Goal: Transaction & Acquisition: Purchase product/service

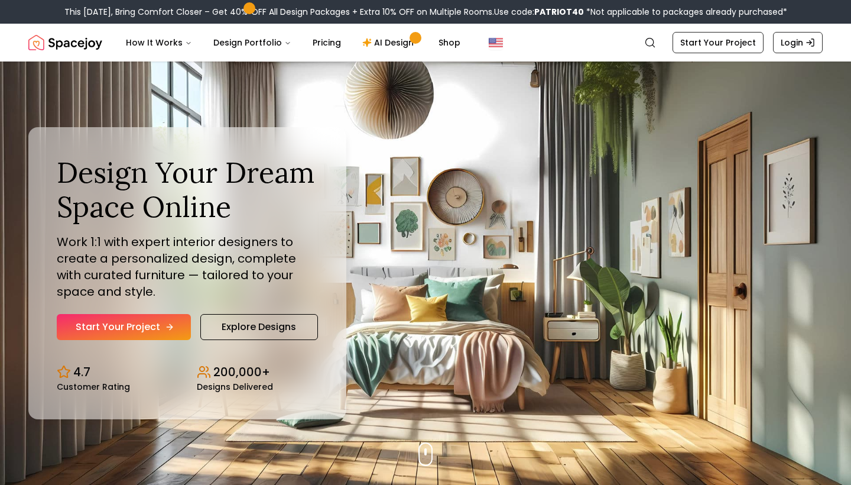
click at [134, 327] on link "Start Your Project" at bounding box center [124, 327] width 134 height 26
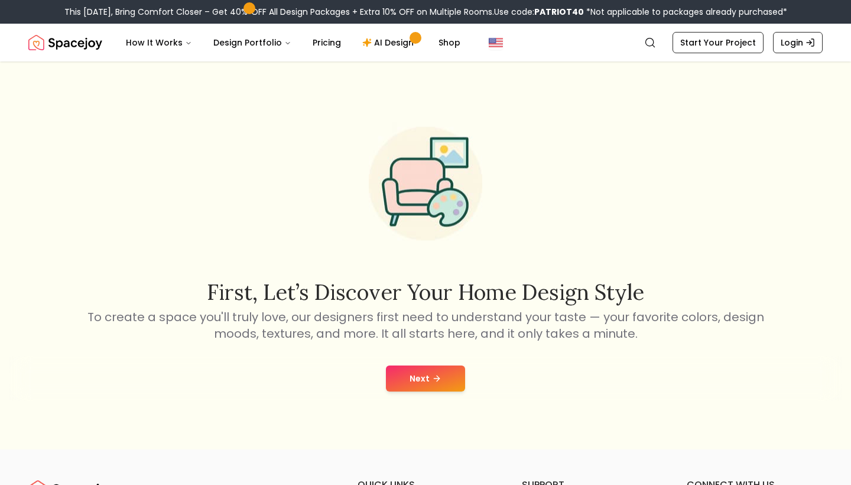
click at [425, 379] on button "Next" at bounding box center [425, 378] width 79 height 26
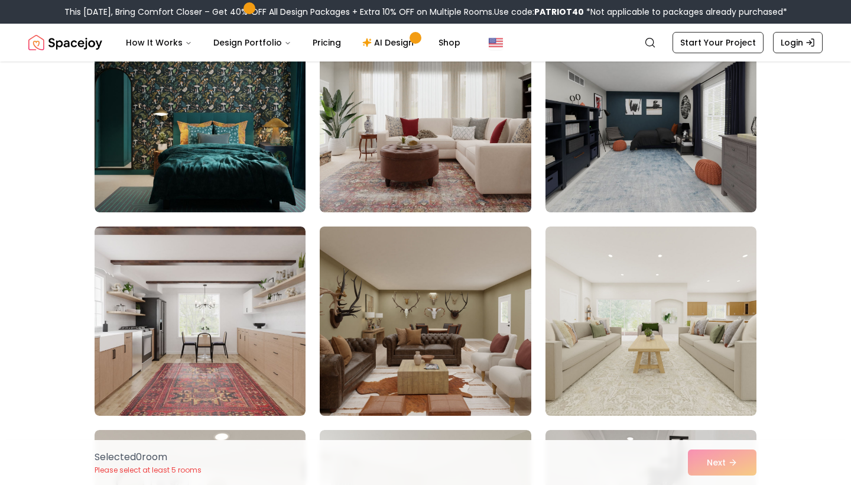
scroll to position [142, 0]
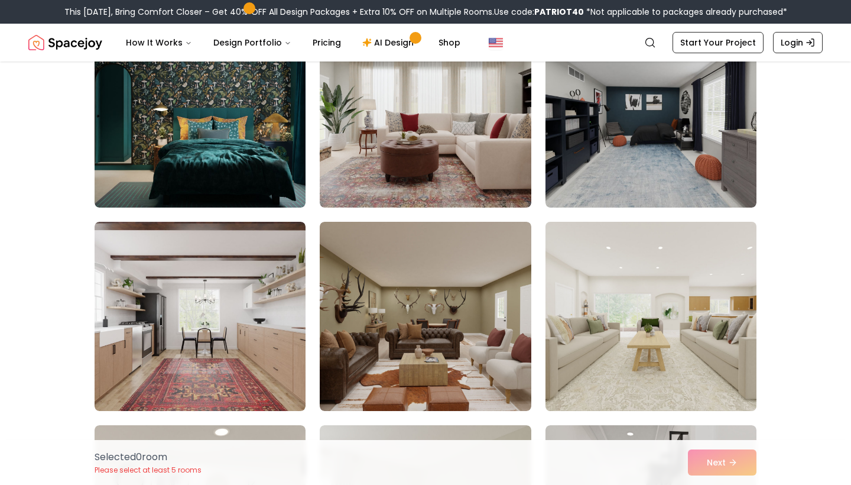
click at [607, 270] on img at bounding box center [651, 316] width 222 height 199
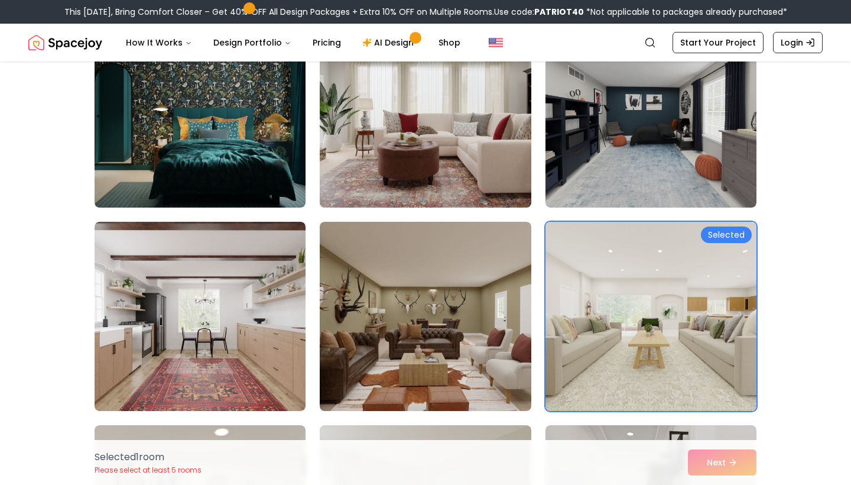
click at [486, 162] on img at bounding box center [425, 113] width 222 height 199
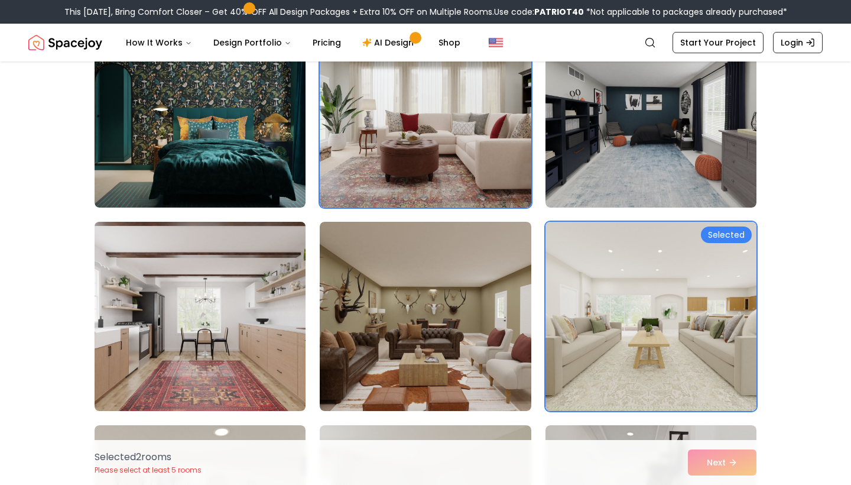
click at [229, 317] on img at bounding box center [200, 316] width 222 height 199
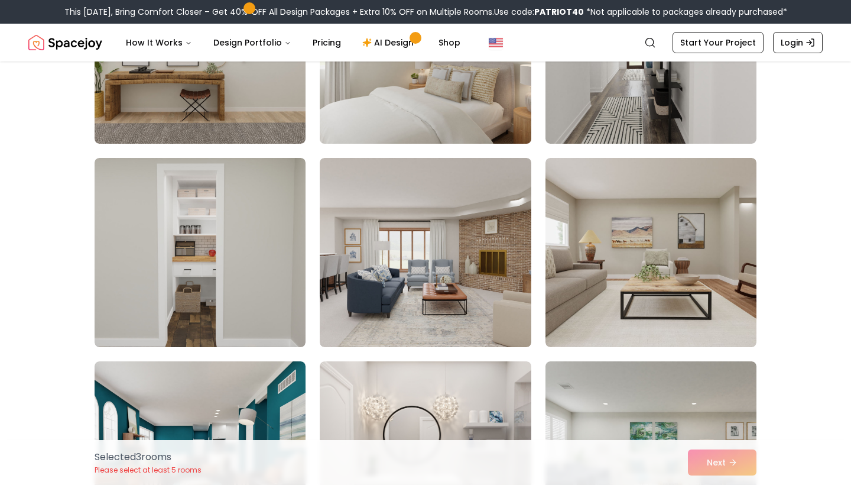
scroll to position [624, 0]
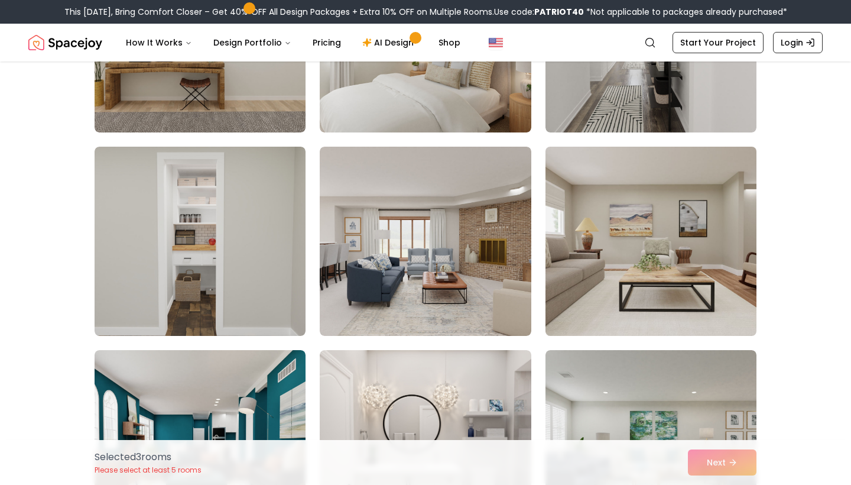
click at [608, 219] on img at bounding box center [651, 241] width 222 height 199
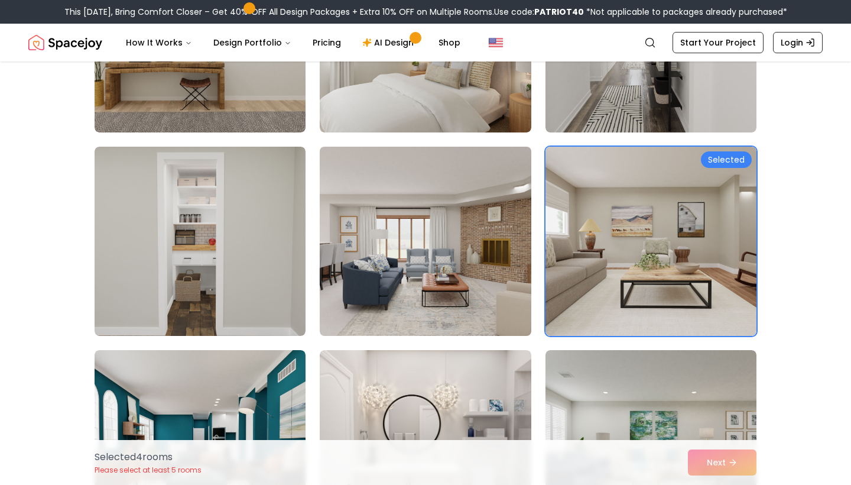
click at [475, 250] on img at bounding box center [425, 241] width 222 height 199
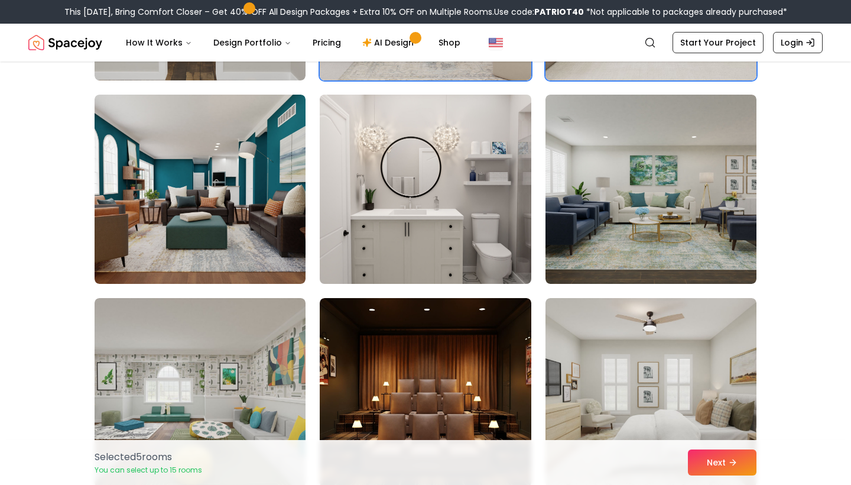
scroll to position [895, 0]
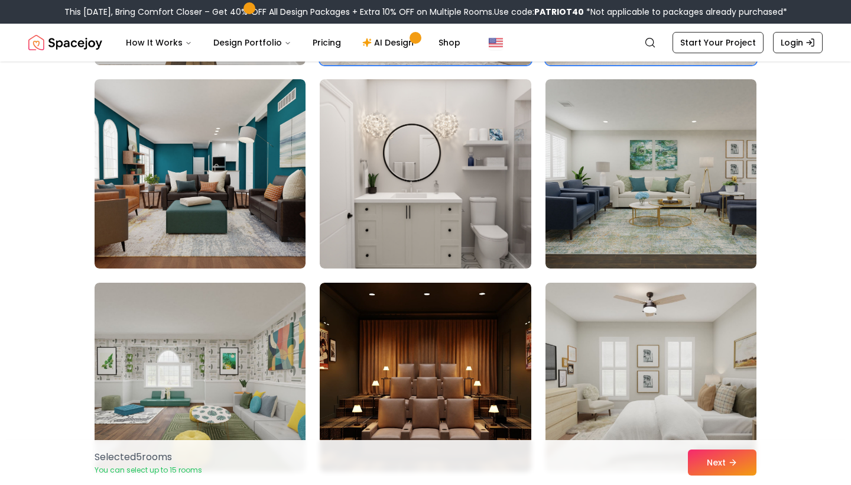
click at [574, 340] on img at bounding box center [651, 377] width 222 height 199
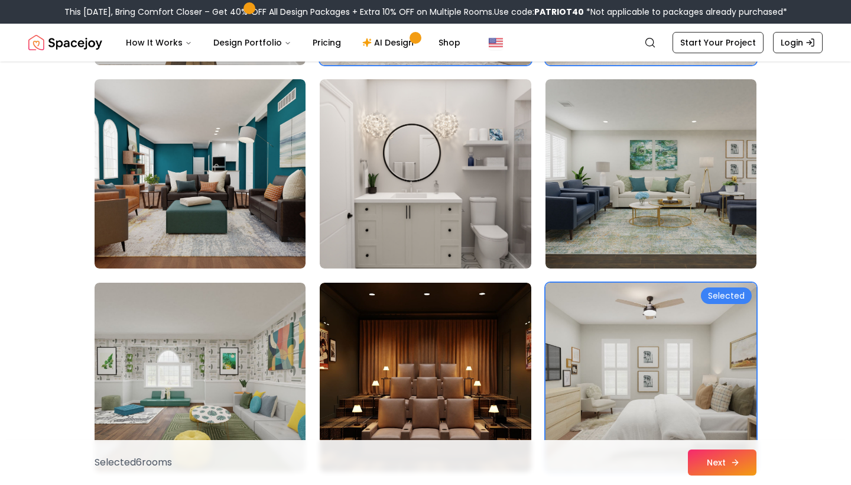
click at [723, 462] on button "Next" at bounding box center [722, 462] width 69 height 26
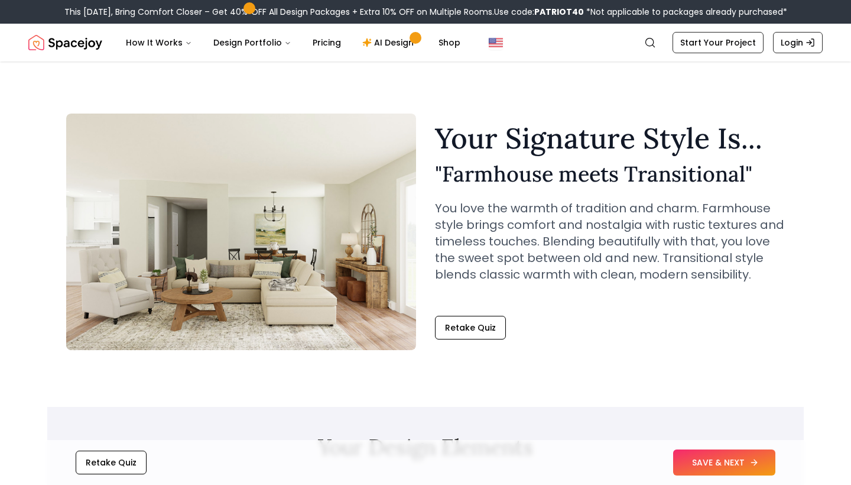
click at [736, 468] on button "SAVE & NEXT" at bounding box center [724, 462] width 102 height 26
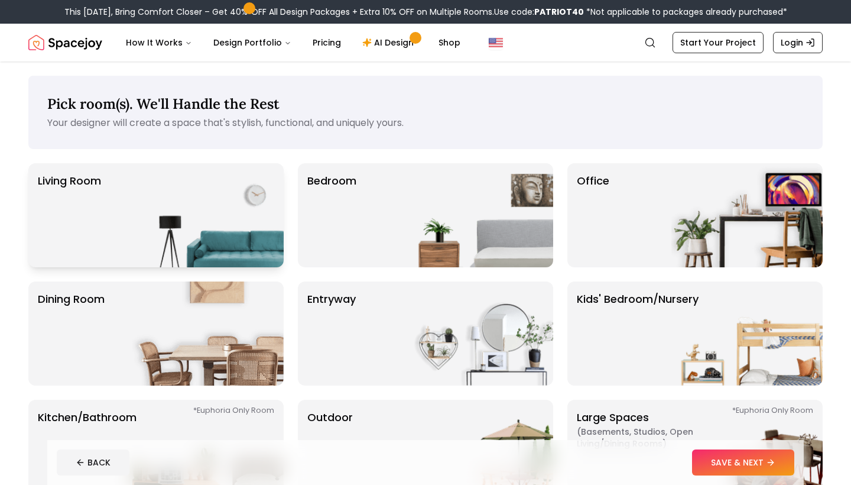
click at [190, 200] on img at bounding box center [207, 215] width 151 height 104
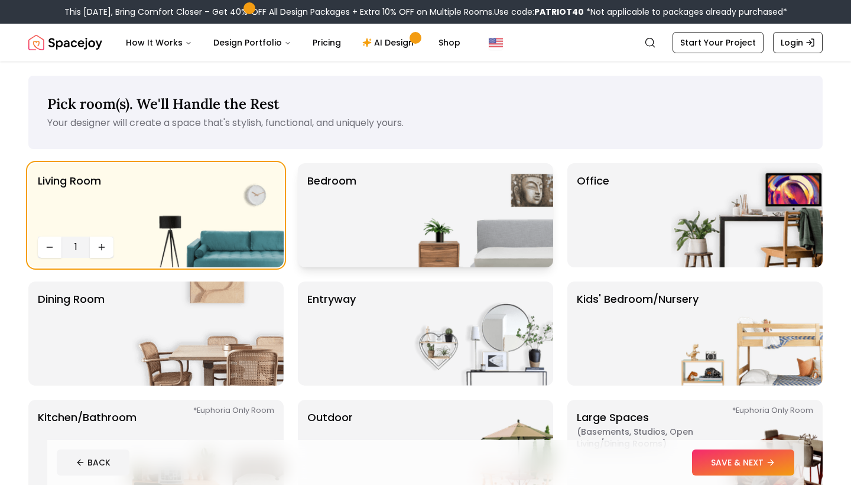
click at [386, 202] on div "Bedroom" at bounding box center [425, 215] width 255 height 104
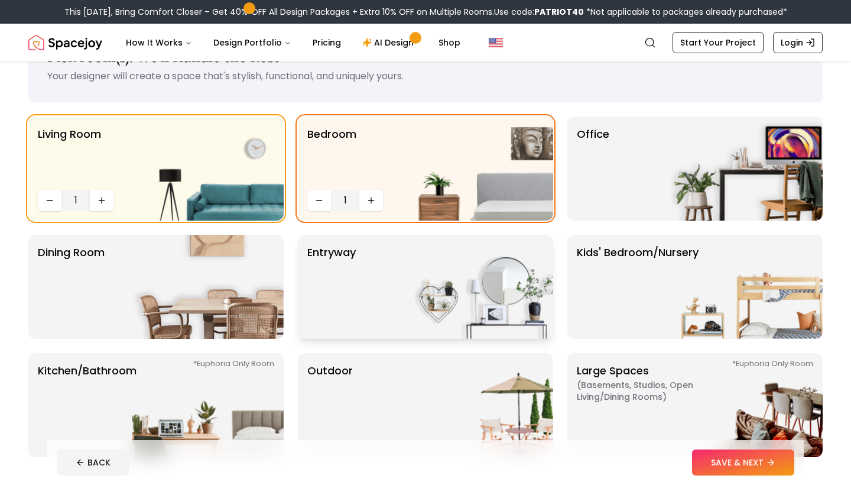
scroll to position [51, 0]
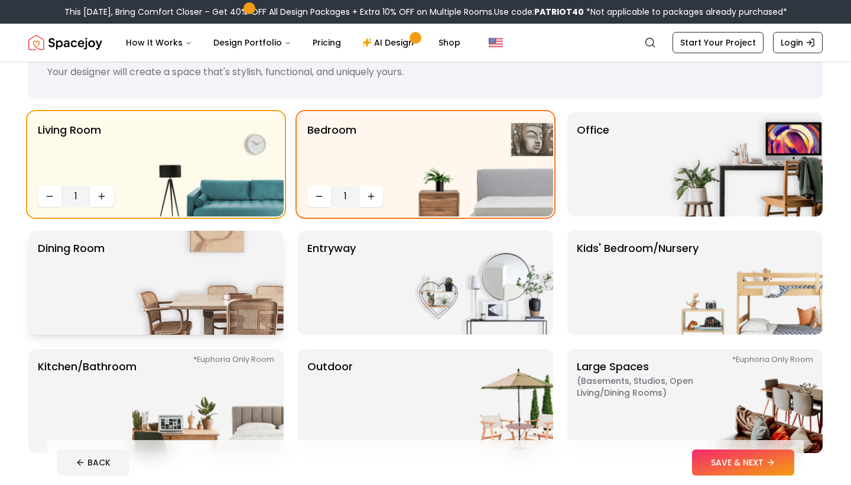
click at [195, 284] on img at bounding box center [207, 282] width 151 height 104
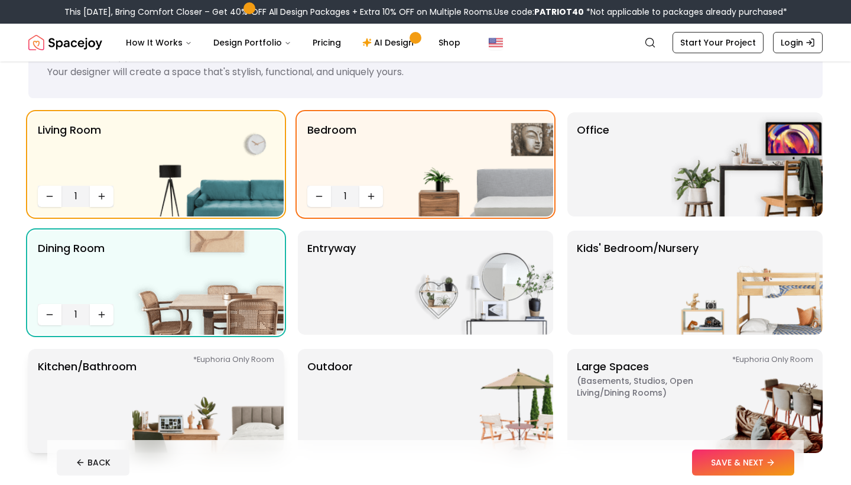
click at [181, 388] on img at bounding box center [207, 401] width 151 height 104
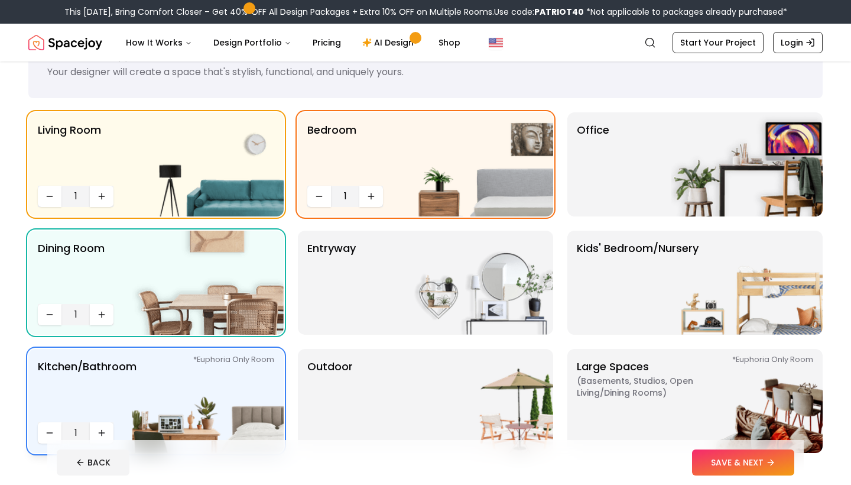
click at [195, 387] on img at bounding box center [207, 401] width 151 height 104
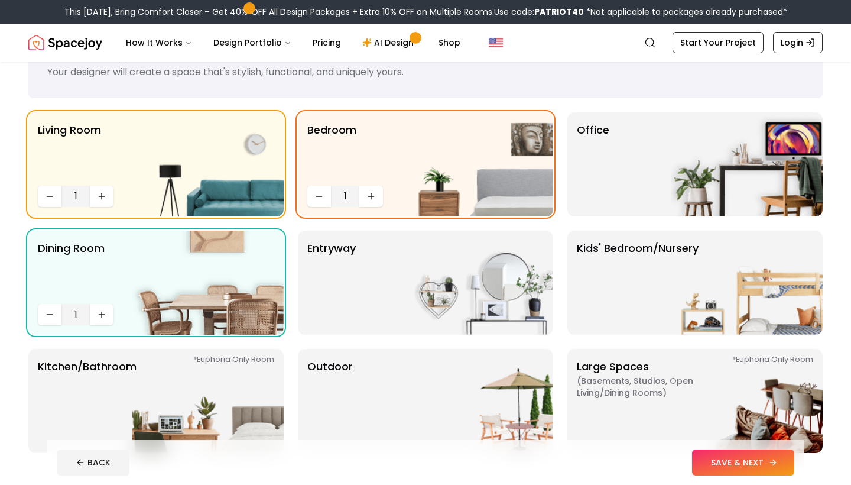
click at [729, 460] on button "SAVE & NEXT" at bounding box center [743, 462] width 102 height 26
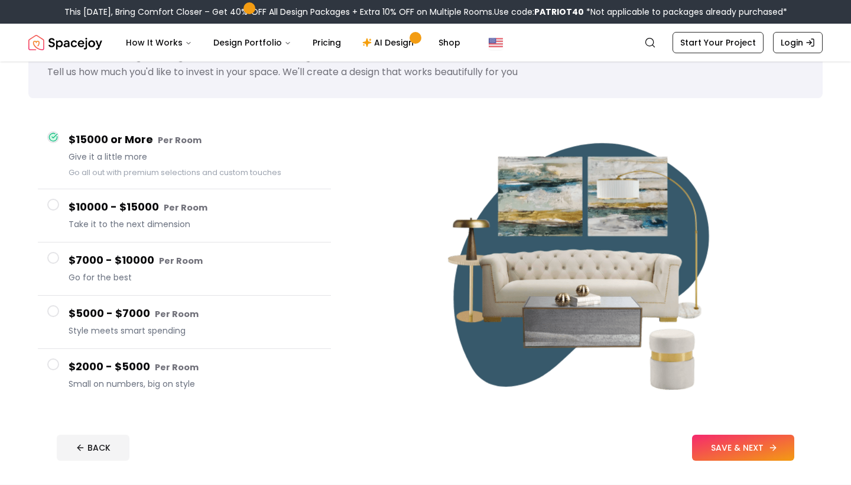
click at [745, 450] on button "SAVE & NEXT" at bounding box center [743, 447] width 102 height 26
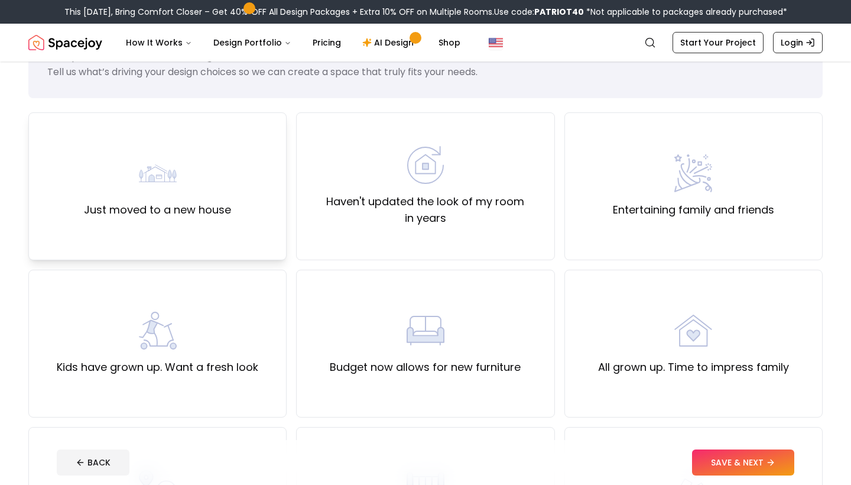
click at [242, 188] on div "Just moved to a new house" at bounding box center [157, 186] width 258 height 148
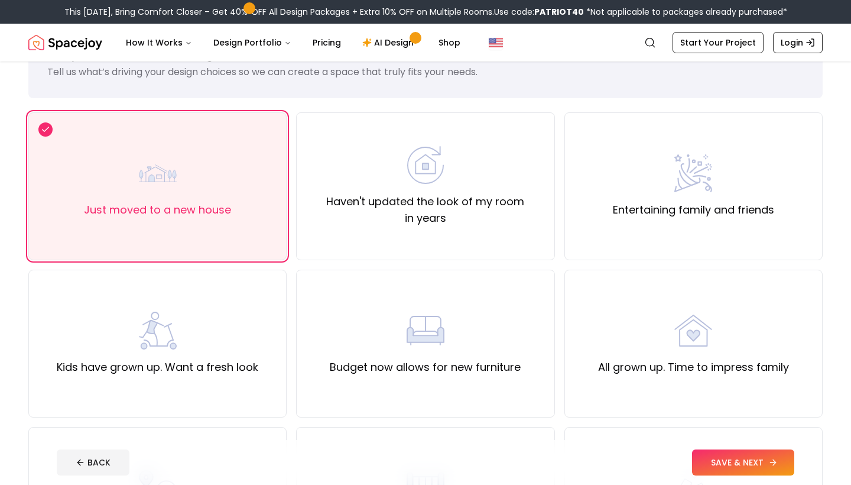
click at [723, 466] on button "SAVE & NEXT" at bounding box center [743, 462] width 102 height 26
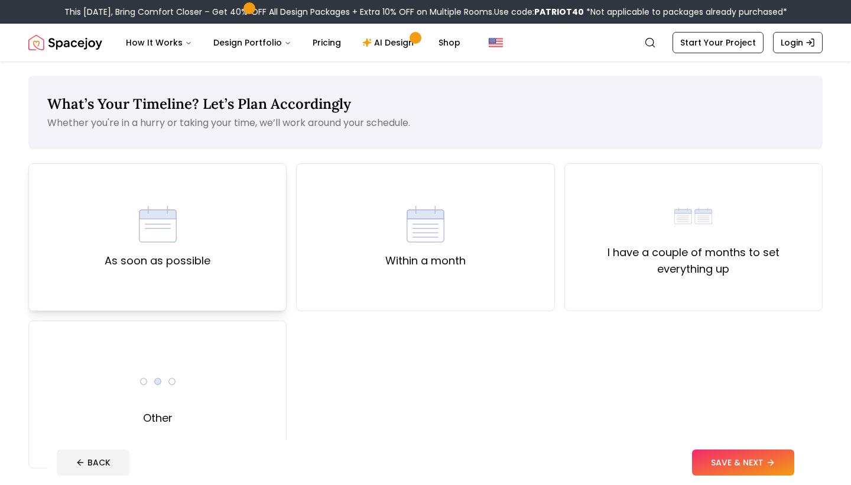
click at [204, 250] on div "As soon as possible" at bounding box center [158, 237] width 106 height 64
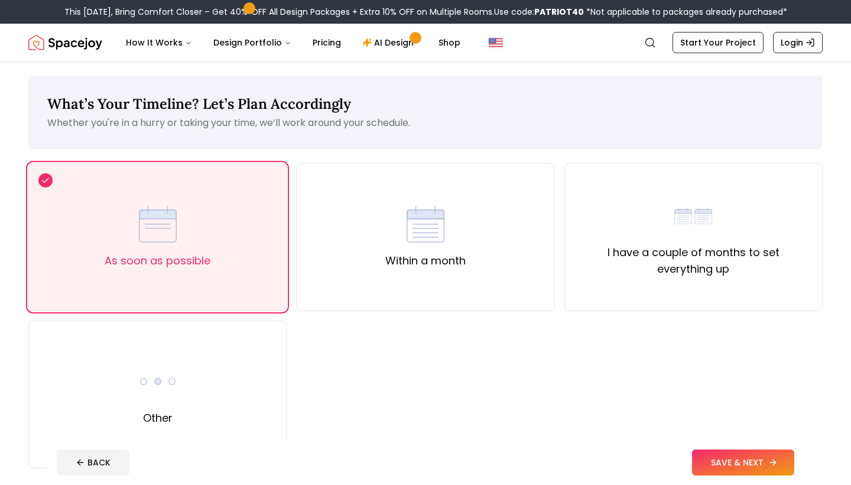
click at [758, 460] on button "SAVE & NEXT" at bounding box center [743, 462] width 102 height 26
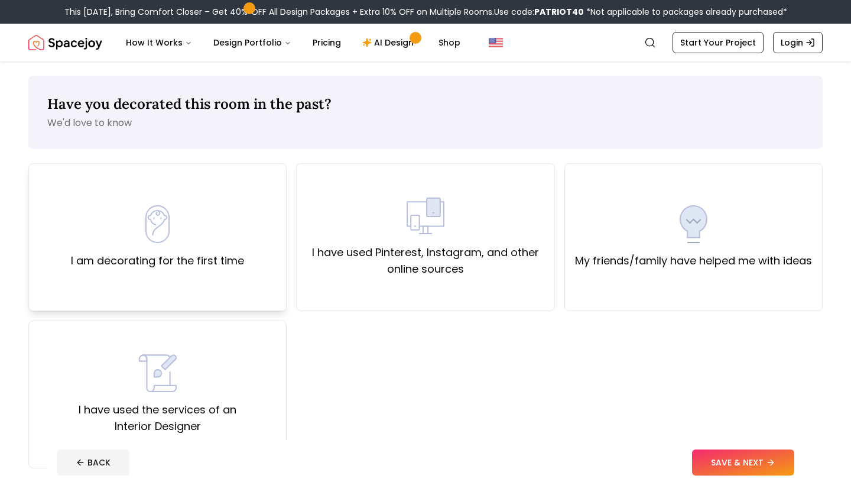
click at [249, 281] on div "I am decorating for the first time" at bounding box center [157, 237] width 258 height 148
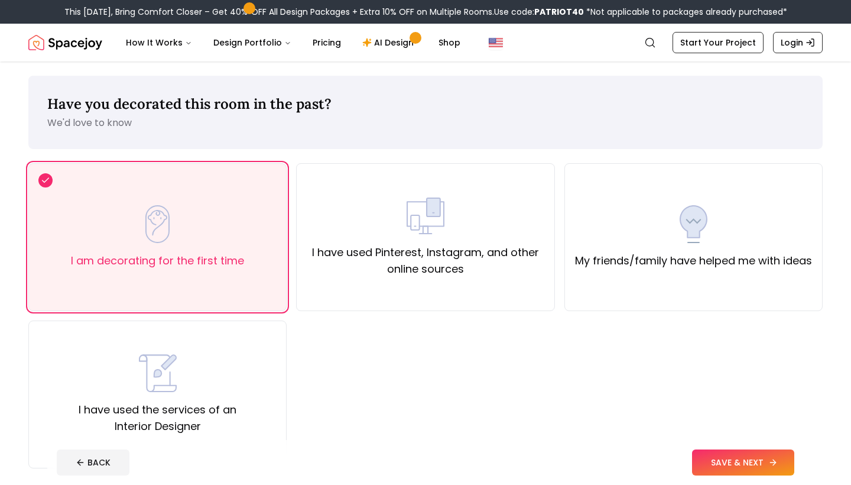
click at [781, 463] on button "SAVE & NEXT" at bounding box center [743, 462] width 102 height 26
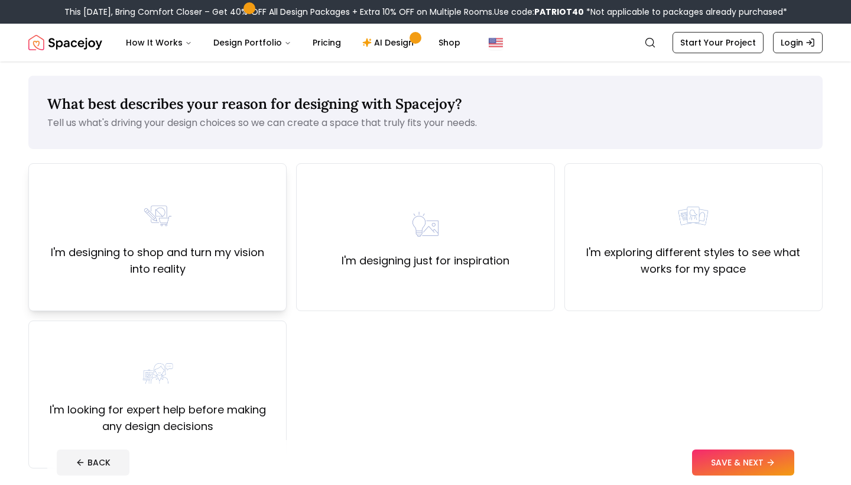
click at [199, 259] on label "I'm designing to shop and turn my vision into reality" at bounding box center [157, 260] width 238 height 33
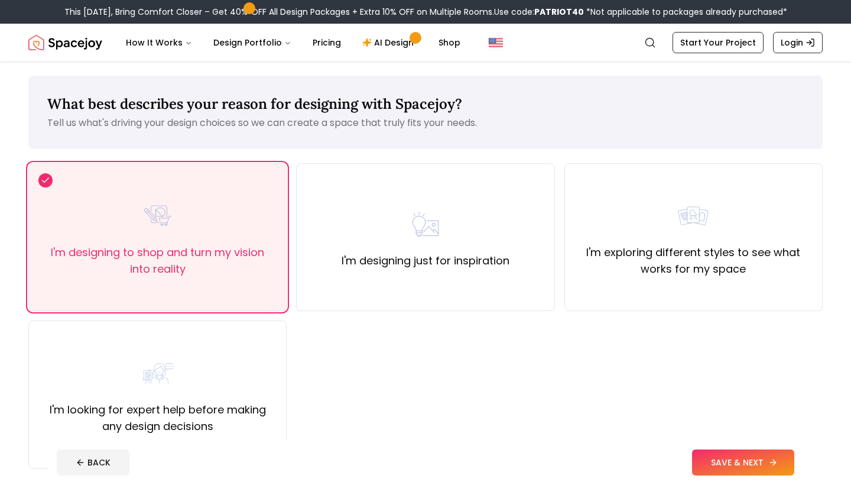
click at [736, 451] on button "SAVE & NEXT" at bounding box center [743, 462] width 102 height 26
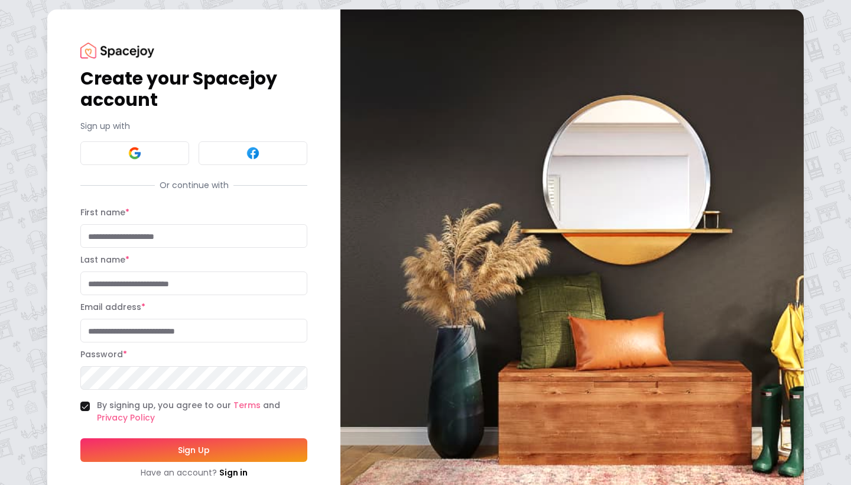
click at [249, 450] on button "Sign Up" at bounding box center [193, 450] width 227 height 24
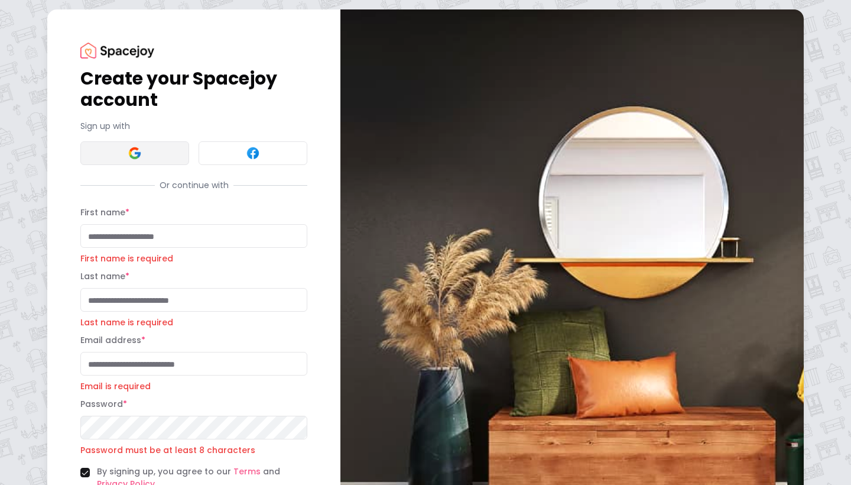
click at [169, 152] on button at bounding box center [134, 153] width 109 height 24
